Goal: Information Seeking & Learning: Learn about a topic

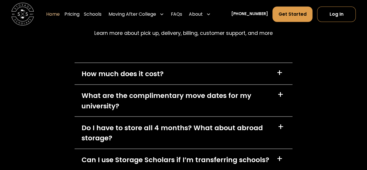
scroll to position [1624, 0]
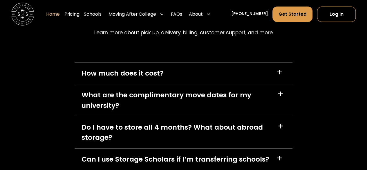
click at [279, 97] on div "+" at bounding box center [280, 93] width 6 height 9
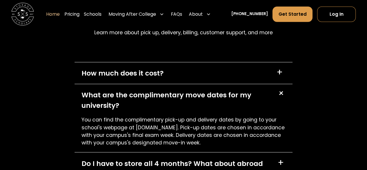
click at [281, 94] on div "+" at bounding box center [280, 93] width 11 height 11
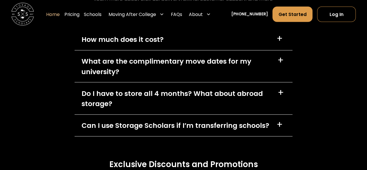
scroll to position [1657, 0]
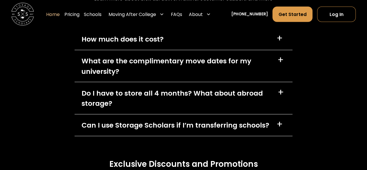
click at [282, 91] on div "+" at bounding box center [281, 92] width 6 height 9
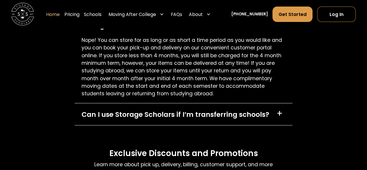
scroll to position [1735, 0]
click at [280, 113] on div "+" at bounding box center [279, 113] width 6 height 9
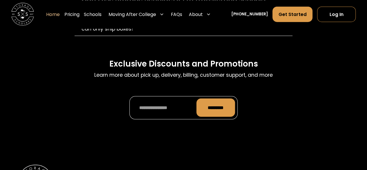
scroll to position [1852, 0]
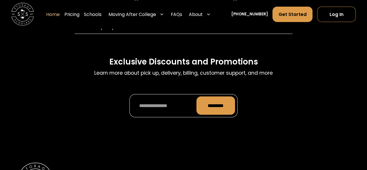
click at [255, 75] on p "Learn more about pick up, delivery, billing, customer support, and more" at bounding box center [183, 73] width 178 height 8
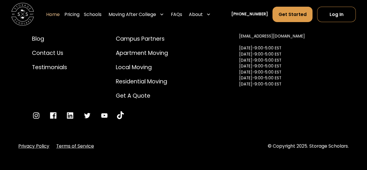
scroll to position [2076, 0]
click at [39, 119] on icon "Go to Instagram" at bounding box center [36, 115] width 8 height 8
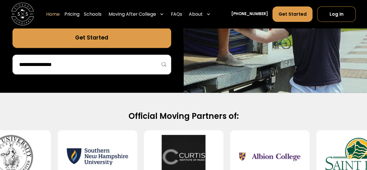
scroll to position [0, 0]
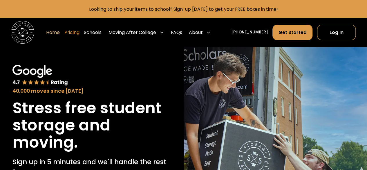
click at [79, 33] on link "Pricing" at bounding box center [71, 32] width 15 height 16
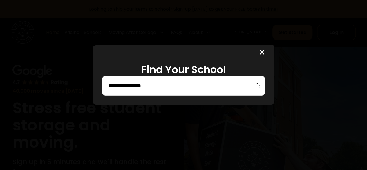
click at [225, 91] on div at bounding box center [183, 86] width 163 height 20
click at [208, 87] on input "search" at bounding box center [183, 86] width 151 height 10
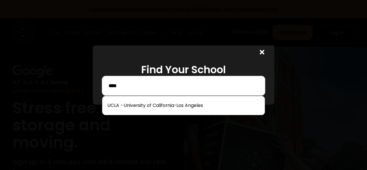
click at [180, 112] on div at bounding box center [183, 105] width 163 height 19
click at [150, 84] on input "****" at bounding box center [183, 86] width 151 height 10
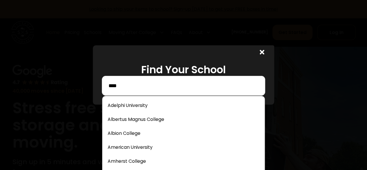
click at [156, 93] on div "****" at bounding box center [183, 86] width 163 height 20
click at [131, 84] on input "****" at bounding box center [183, 86] width 151 height 10
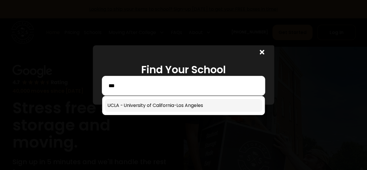
click at [135, 102] on link at bounding box center [184, 105] width 158 height 13
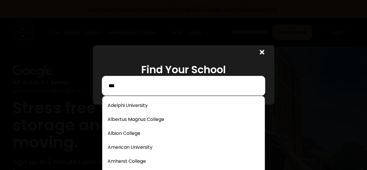
click at [126, 85] on input "***" at bounding box center [183, 86] width 151 height 10
type input "*"
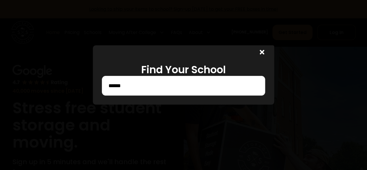
drag, startPoint x: 137, startPoint y: 114, endPoint x: 136, endPoint y: 103, distance: 11.4
click at [136, 103] on div "Find Your School ******" at bounding box center [183, 74] width 181 height 59
click at [135, 93] on div "******" at bounding box center [183, 86] width 163 height 20
click at [136, 87] on input "******" at bounding box center [183, 86] width 151 height 10
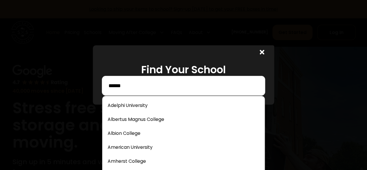
click at [144, 84] on input "******" at bounding box center [183, 86] width 151 height 10
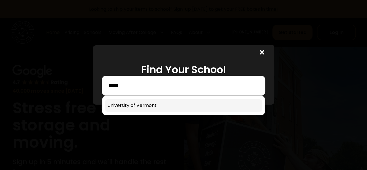
type input "*****"
click at [145, 102] on link at bounding box center [184, 105] width 158 height 13
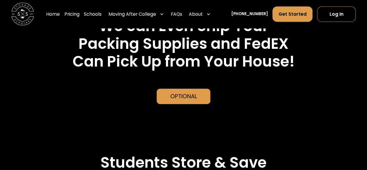
scroll to position [1393, 0]
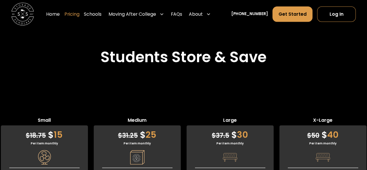
click at [79, 12] on link "Pricing" at bounding box center [71, 14] width 15 height 16
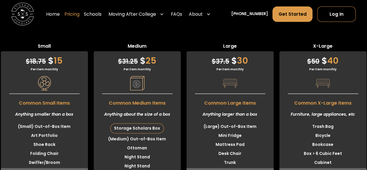
scroll to position [1479, 0]
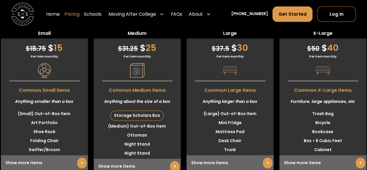
click at [79, 12] on link "Pricing" at bounding box center [71, 14] width 15 height 16
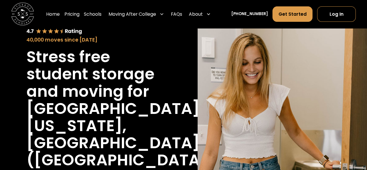
scroll to position [0, 0]
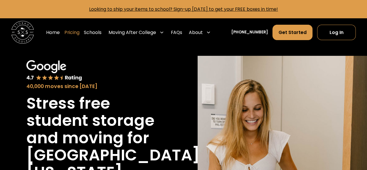
click at [79, 30] on link "Pricing" at bounding box center [71, 32] width 15 height 16
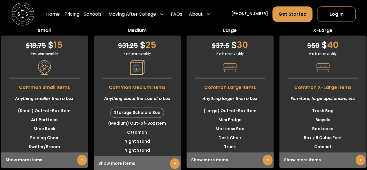
scroll to position [1483, 0]
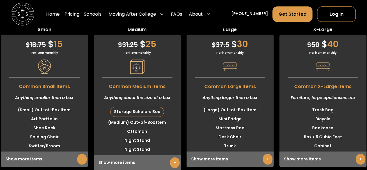
click at [59, 152] on div "Show more items +" at bounding box center [44, 158] width 87 height 15
click at [81, 153] on link "+" at bounding box center [82, 158] width 10 height 11
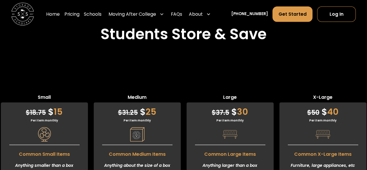
scroll to position [1536, 0]
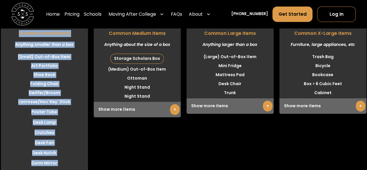
drag, startPoint x: 57, startPoint y: 109, endPoint x: 20, endPoint y: 31, distance: 86.4
click at [20, 31] on div "$ 18.75 $ 15 Per item monthly Common Small Items Anything smaller than a box (S…" at bounding box center [44, 158] width 87 height 354
copy div "Common Small Items Anything smaller than a box (Small) Out-of-Box Item Art Port…"
click at [172, 105] on link "+" at bounding box center [175, 109] width 10 height 11
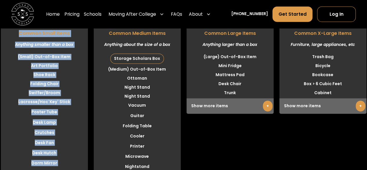
scroll to position [1521, 0]
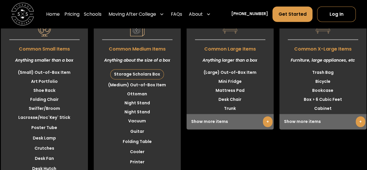
click at [109, 46] on span "Common Medium Items" at bounding box center [137, 48] width 87 height 10
drag, startPoint x: 117, startPoint y: 42, endPoint x: 125, endPoint y: 14, distance: 29.5
click at [125, 14] on div "Looking to ship your items to school? Sign-up today to get your FREE boxes in t…" at bounding box center [183, 144] width 367 height 3331
click at [123, 107] on li "Night Stand" at bounding box center [137, 111] width 87 height 9
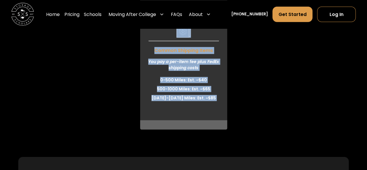
scroll to position [1946, 0]
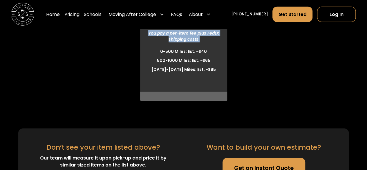
drag, startPoint x: 108, startPoint y: 46, endPoint x: 107, endPoint y: 43, distance: 3.5
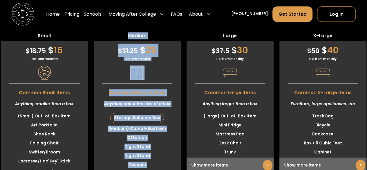
scroll to position [1460, 0]
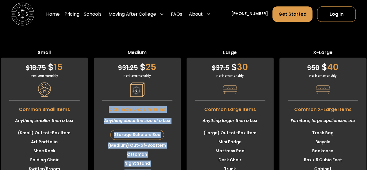
drag, startPoint x: 152, startPoint y: 98, endPoint x: 109, endPoint y: 104, distance: 43.3
copy div "Common Medium Items Anything about the size of a box Storage Scholars Box (Medi…"
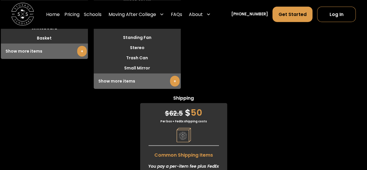
scroll to position [1814, 0]
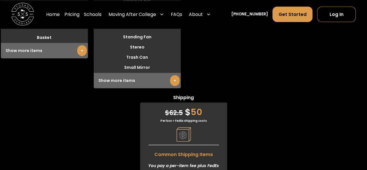
drag, startPoint x: 204, startPoint y: 106, endPoint x: 241, endPoint y: 54, distance: 63.8
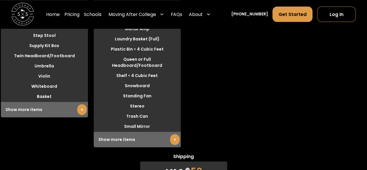
scroll to position [1763, 0]
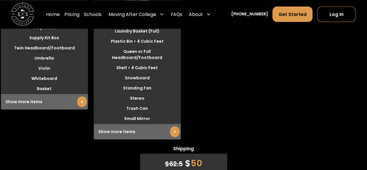
click at [82, 99] on link "+" at bounding box center [82, 101] width 10 height 11
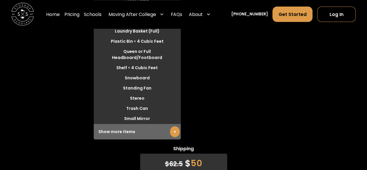
click at [175, 126] on link "+" at bounding box center [175, 131] width 10 height 11
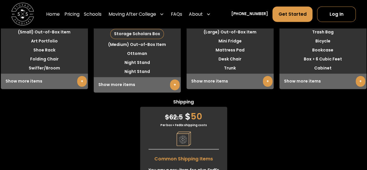
scroll to position [1558, 0]
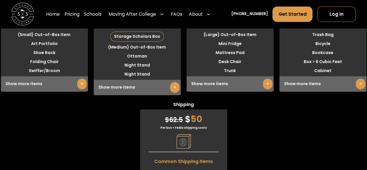
click at [267, 84] on link "+" at bounding box center [268, 83] width 10 height 11
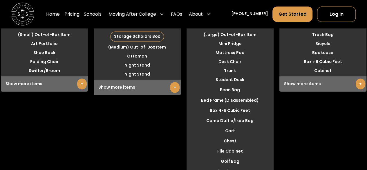
click at [357, 82] on link "+" at bounding box center [361, 83] width 10 height 11
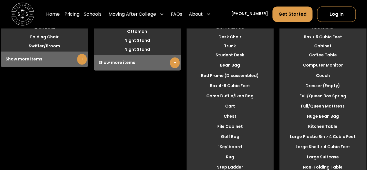
scroll to position [1600, 0]
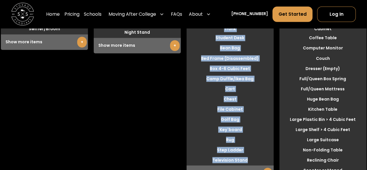
drag, startPoint x: 204, startPoint y: 52, endPoint x: 253, endPoint y: 152, distance: 111.2
click at [253, 152] on div "$ 37.5 $ 30 Per item monthly Common Large Items Anything larger than a box (Lar…" at bounding box center [230, 49] width 87 height 263
copy div "Common Large Items Anything larger than a box (Large) Out-of-Box Item Mini Frid…"
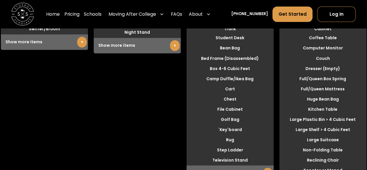
click at [305, 50] on li "Computer Monitor" at bounding box center [322, 48] width 87 height 9
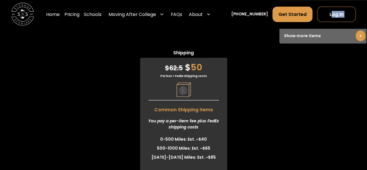
scroll to position [1807, 0]
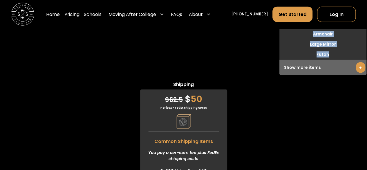
drag, startPoint x: 295, startPoint y: 58, endPoint x: 334, endPoint y: 56, distance: 38.6
copy div "Common X-Large Items Furniture, large appliances, etc Trash Bag Bicycle Bookcas…"
click at [362, 64] on link "+" at bounding box center [361, 67] width 10 height 11
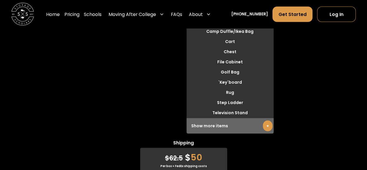
scroll to position [1654, 0]
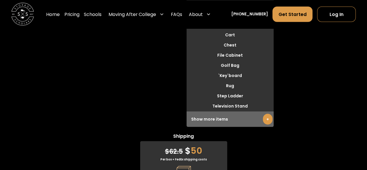
click at [270, 115] on link "+" at bounding box center [268, 119] width 10 height 11
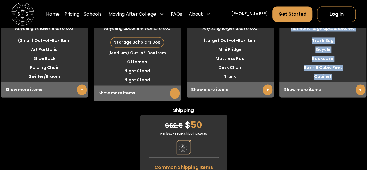
scroll to position [1552, 0]
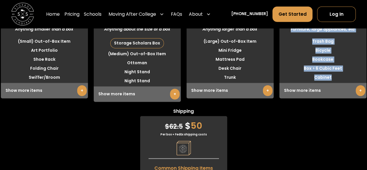
click at [294, 103] on div "Small $ 18.75 $ 15 Per item monthly Common Small Items Anything smaller than a …" at bounding box center [183, 102] width 367 height 289
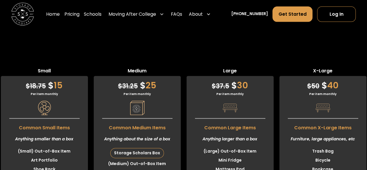
scroll to position [1442, 0]
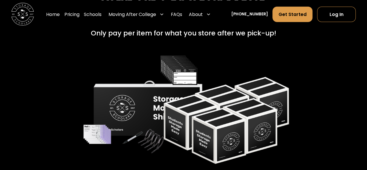
scroll to position [841, 0]
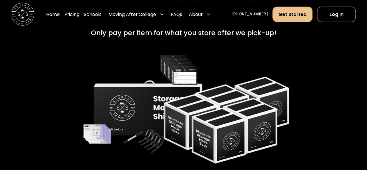
click at [296, 12] on link "Get Started" at bounding box center [292, 13] width 40 height 15
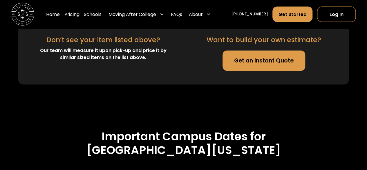
scroll to position [1750, 0]
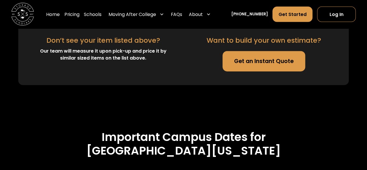
click at [264, 71] on link "Get an Instant Quote" at bounding box center [264, 61] width 83 height 20
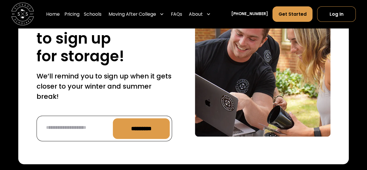
scroll to position [2242, 0]
